Goal: Information Seeking & Learning: Learn about a topic

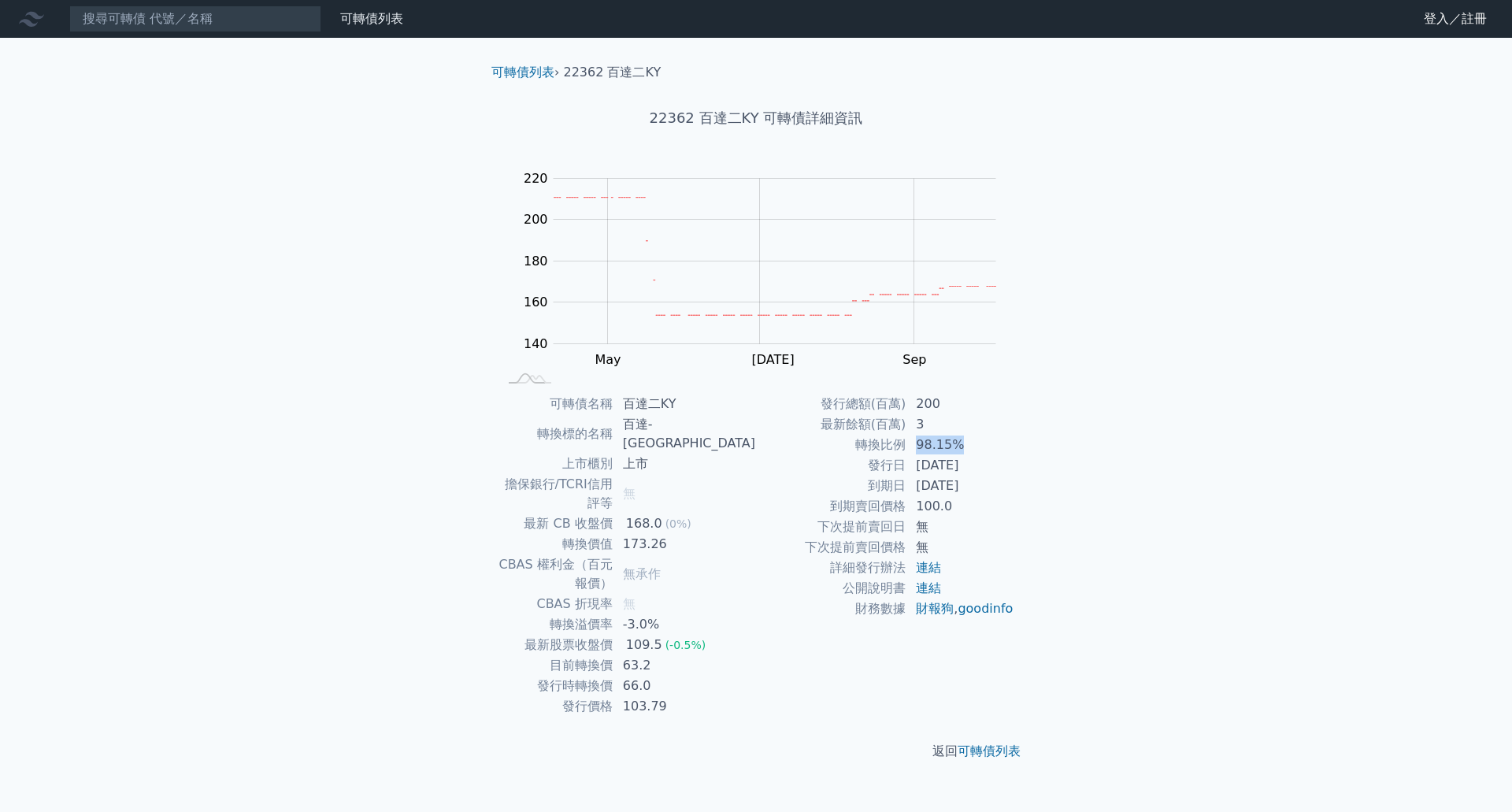
drag, startPoint x: 911, startPoint y: 444, endPoint x: 988, endPoint y: 442, distance: 77.0
click at [984, 443] on td "98.15%" at bounding box center [960, 445] width 108 height 20
click at [192, 29] on input at bounding box center [195, 19] width 252 height 27
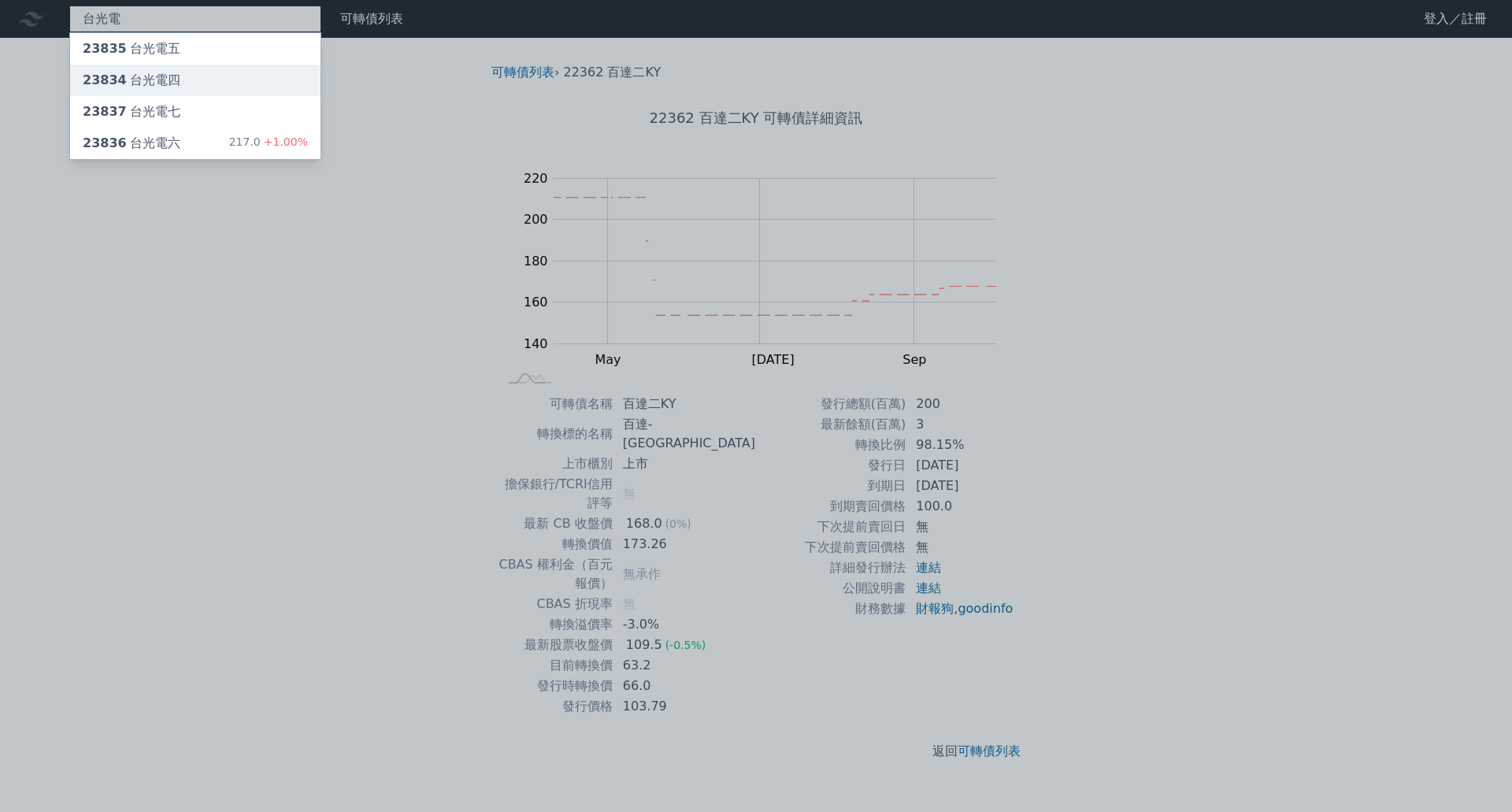
type input "台光電"
click at [221, 78] on div "23834 台光電四" at bounding box center [195, 80] width 250 height 32
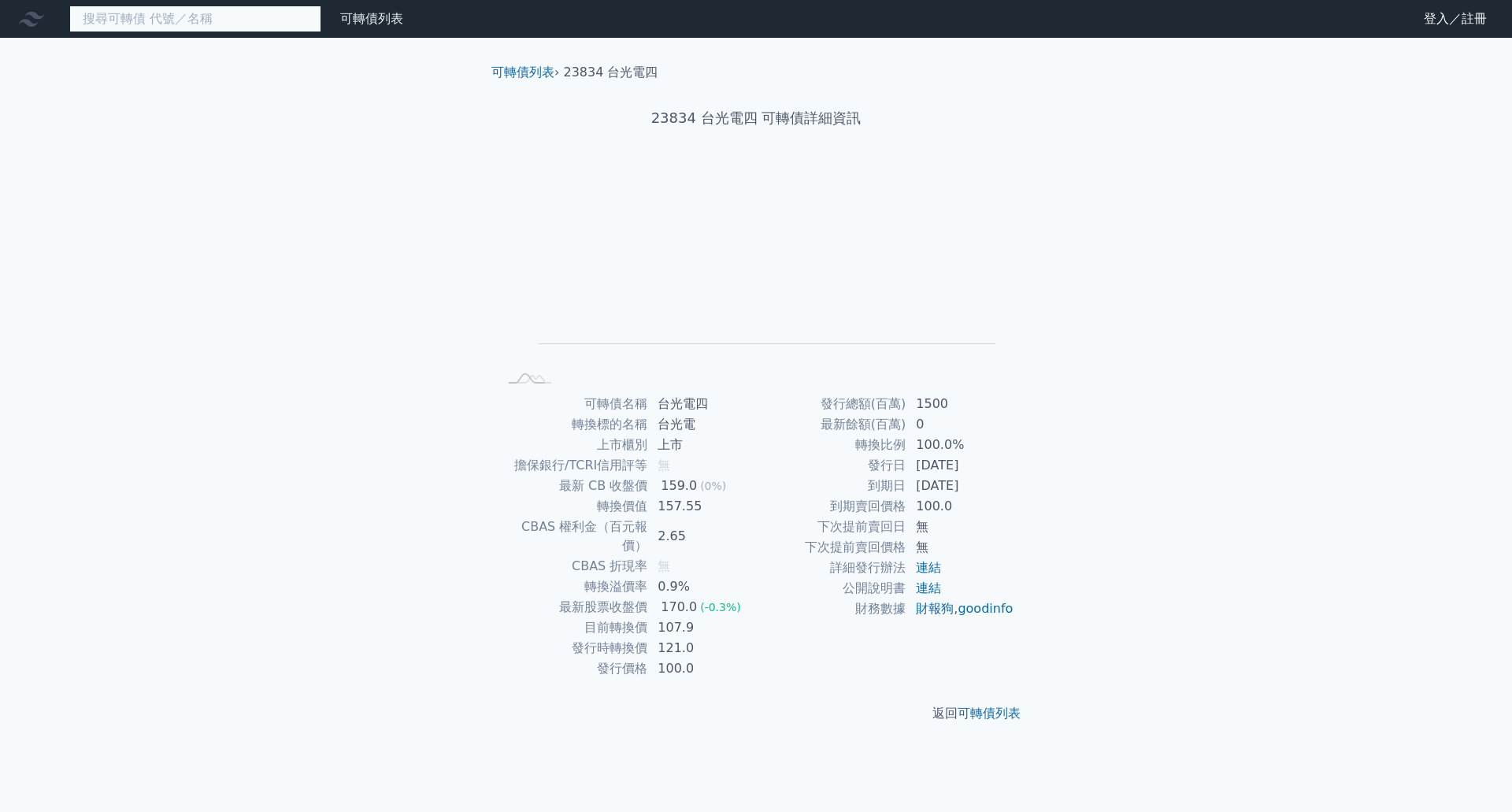
click at [202, 10] on input at bounding box center [195, 19] width 252 height 27
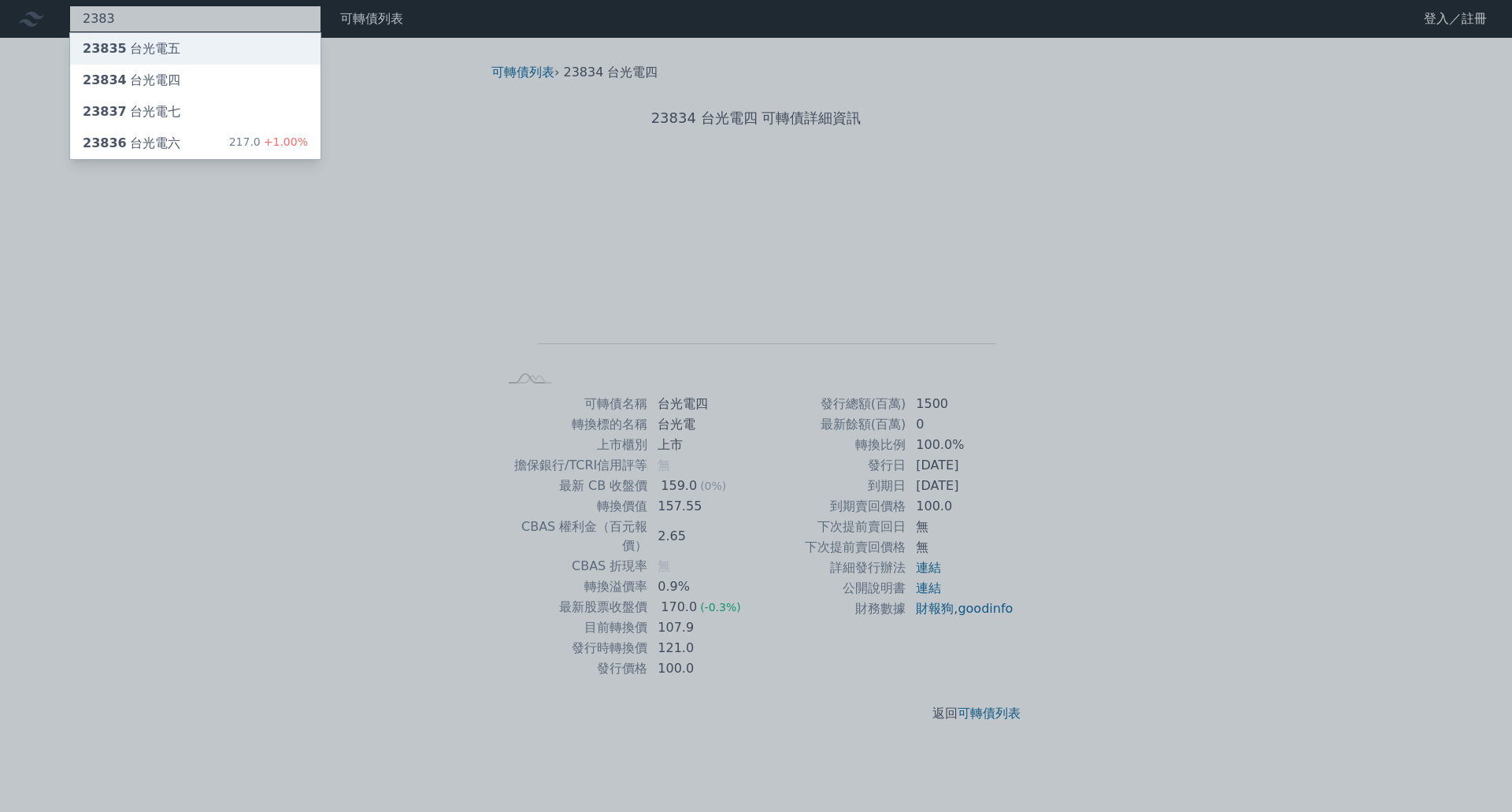
type input "2383"
click at [237, 64] on div "23835 台光電五" at bounding box center [195, 49] width 250 height 32
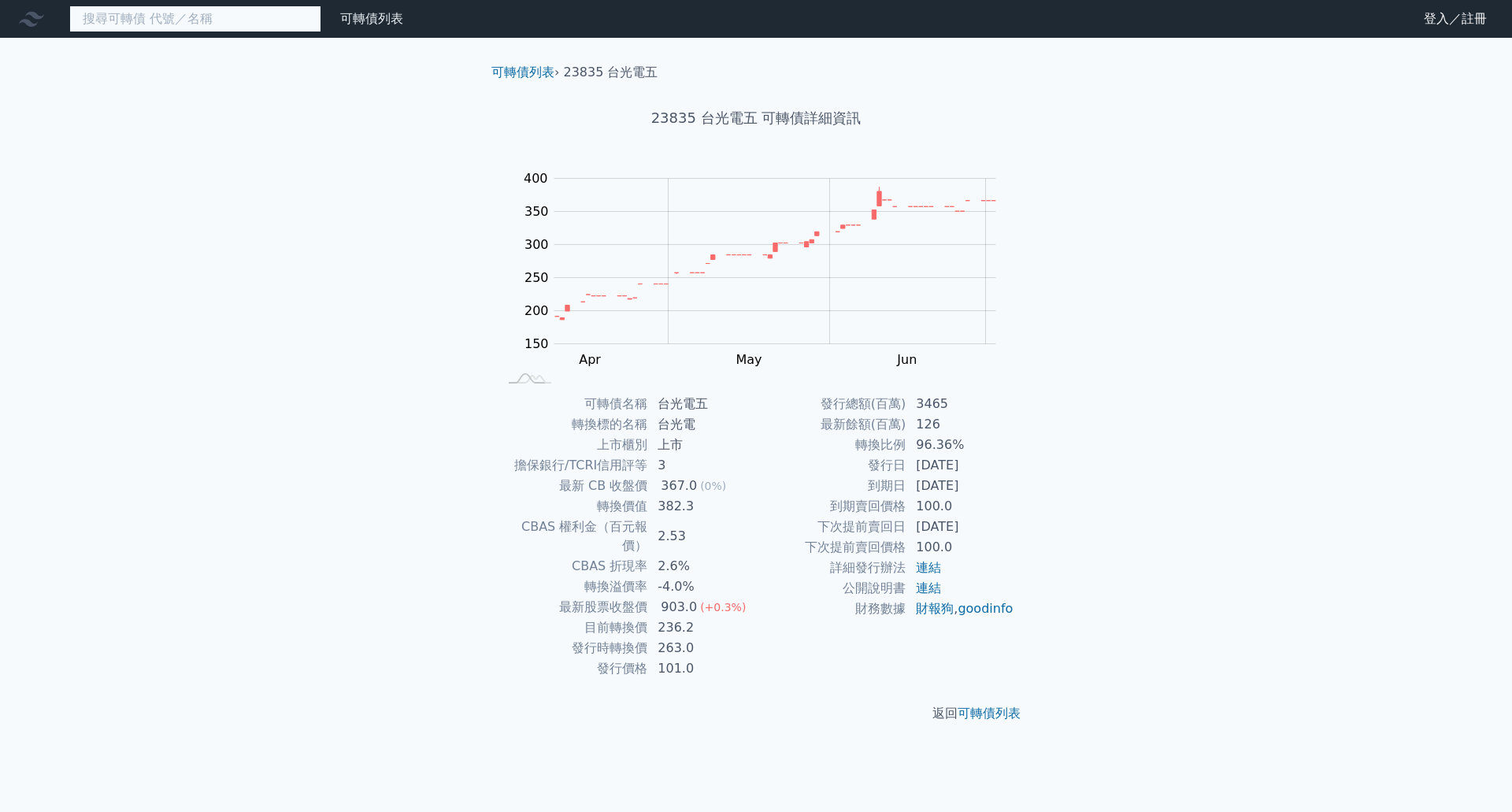
click at [220, 13] on input at bounding box center [195, 19] width 252 height 27
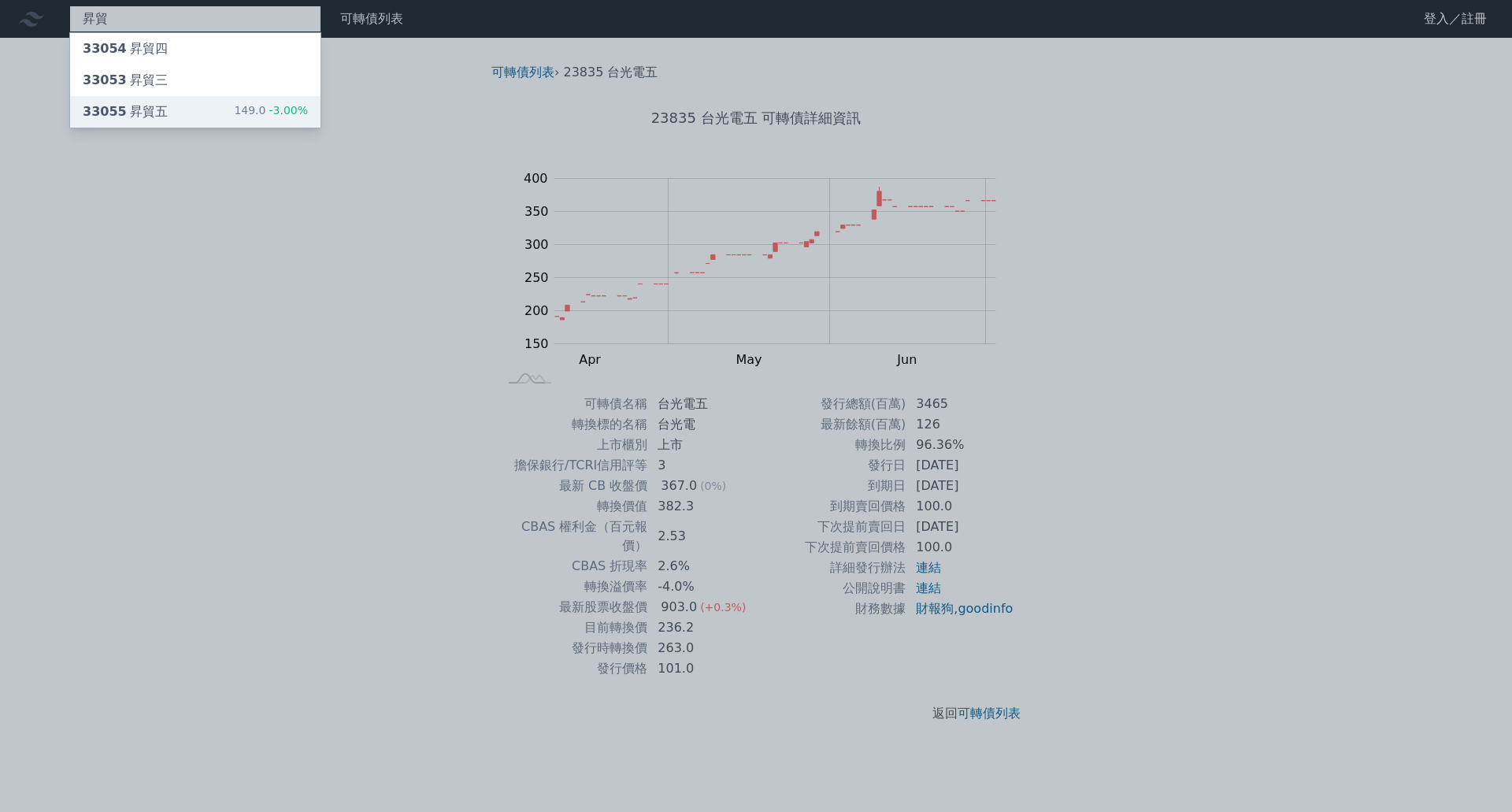
type input "昇貿"
click at [188, 115] on div "33055 昇貿五 149.0 -3.00%" at bounding box center [195, 111] width 250 height 32
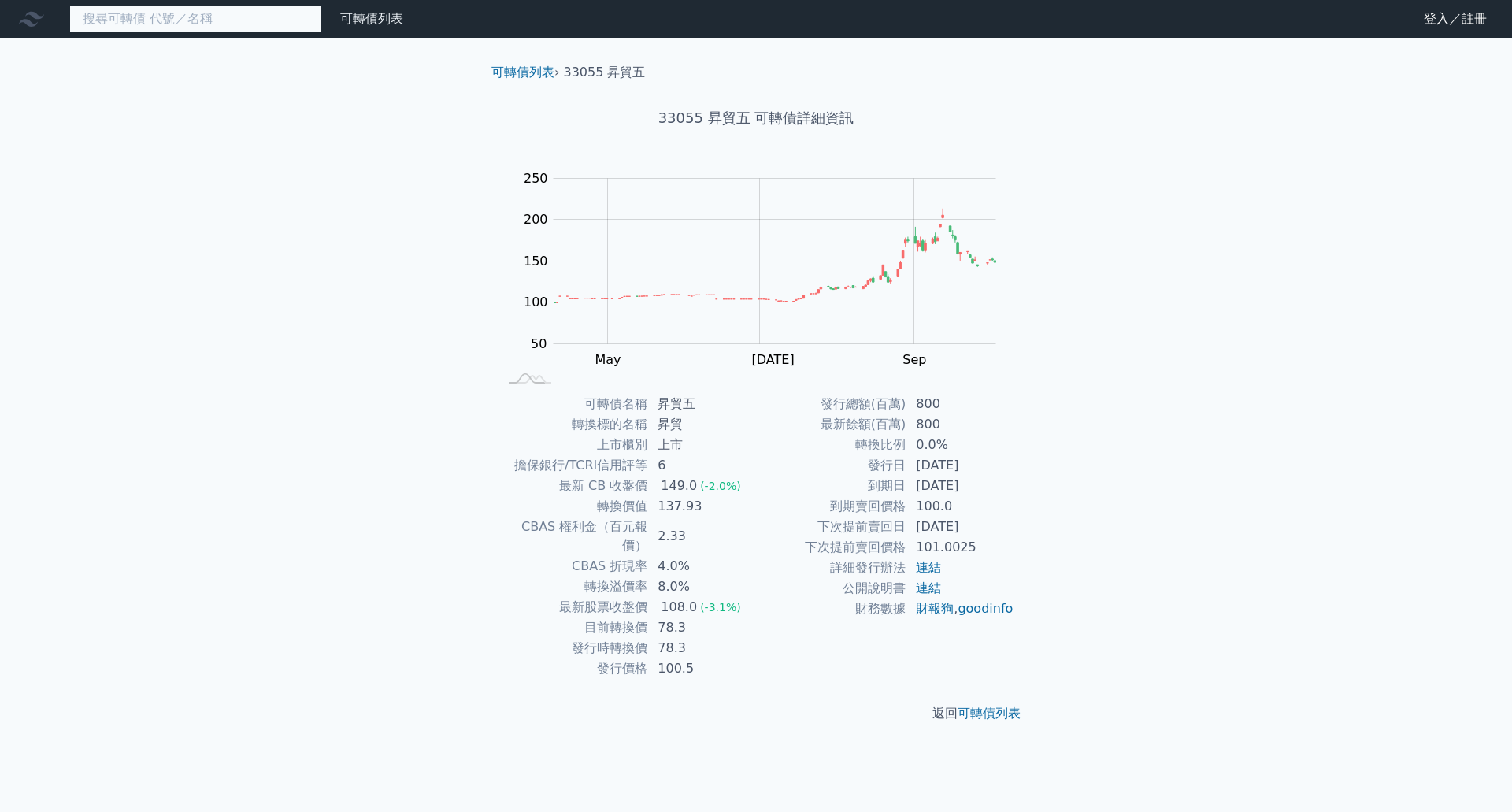
click at [189, 22] on input at bounding box center [195, 19] width 252 height 27
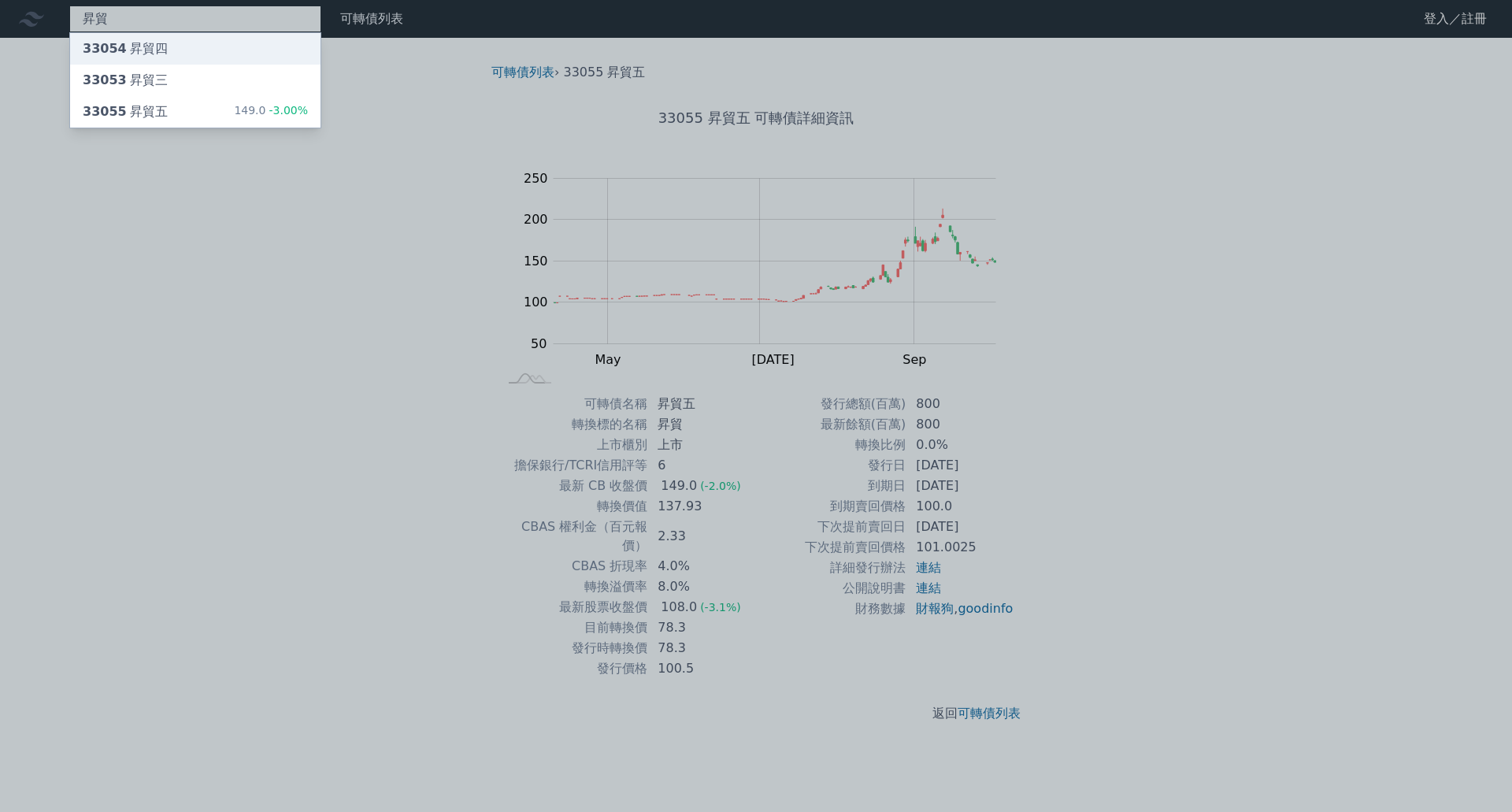
type input "昇貿"
click at [193, 51] on div "33054 昇貿四" at bounding box center [195, 49] width 250 height 32
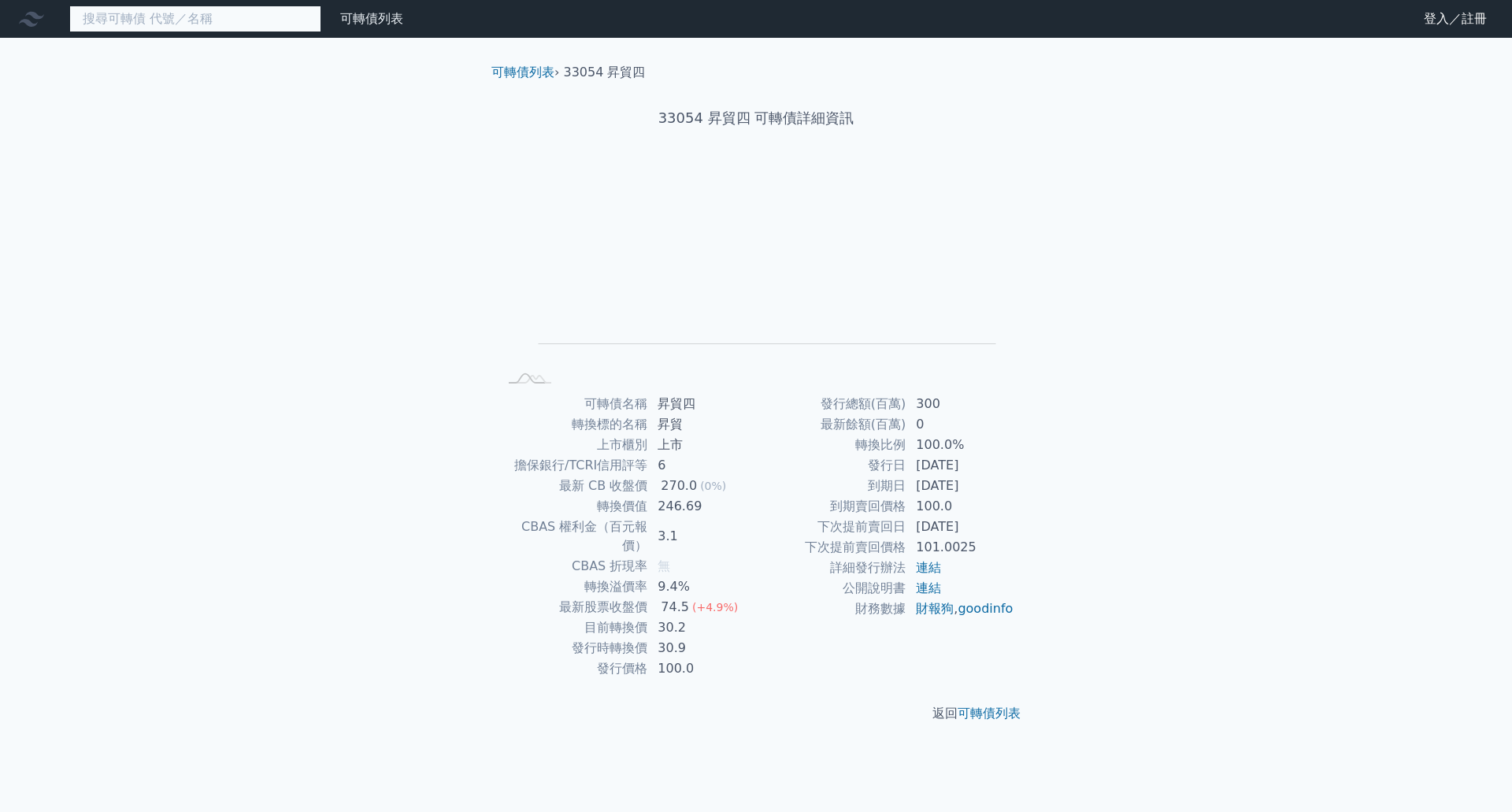
click at [222, 25] on input at bounding box center [195, 19] width 252 height 27
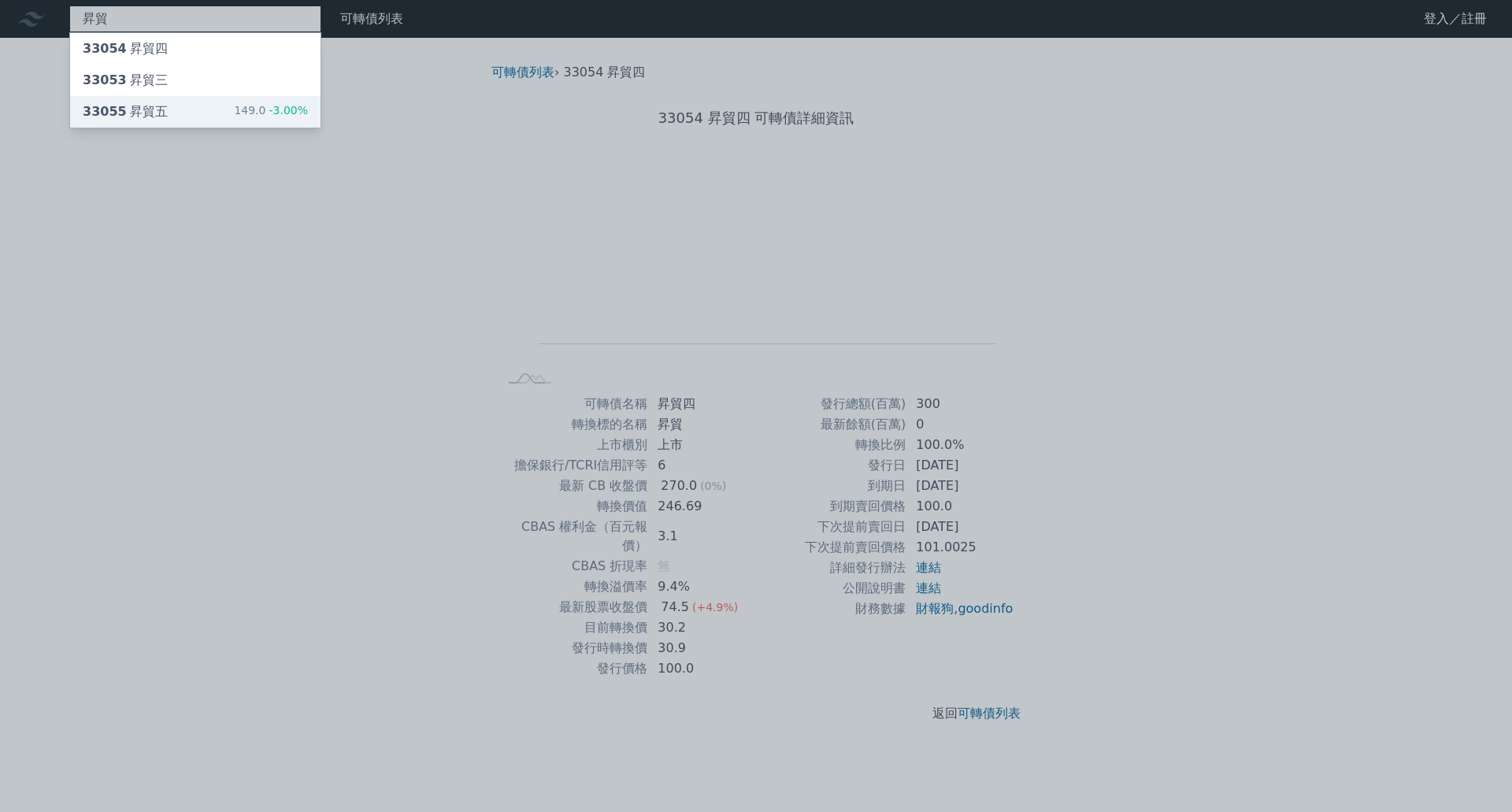
type input "昇貿"
click at [198, 120] on div "昇貿 33054 昇貿四 33053 昇貿三 33055 昇貿五 149.0 -3.00% 可轉債列表 財務數據 可轉債列表 財務數據 登入／註冊 登入／註冊…" at bounding box center [756, 406] width 1512 height 812
click at [203, 123] on div "33055 昇貿五 149.0 -3.00%" at bounding box center [195, 111] width 250 height 32
